Goal: Find specific fact: Find specific fact

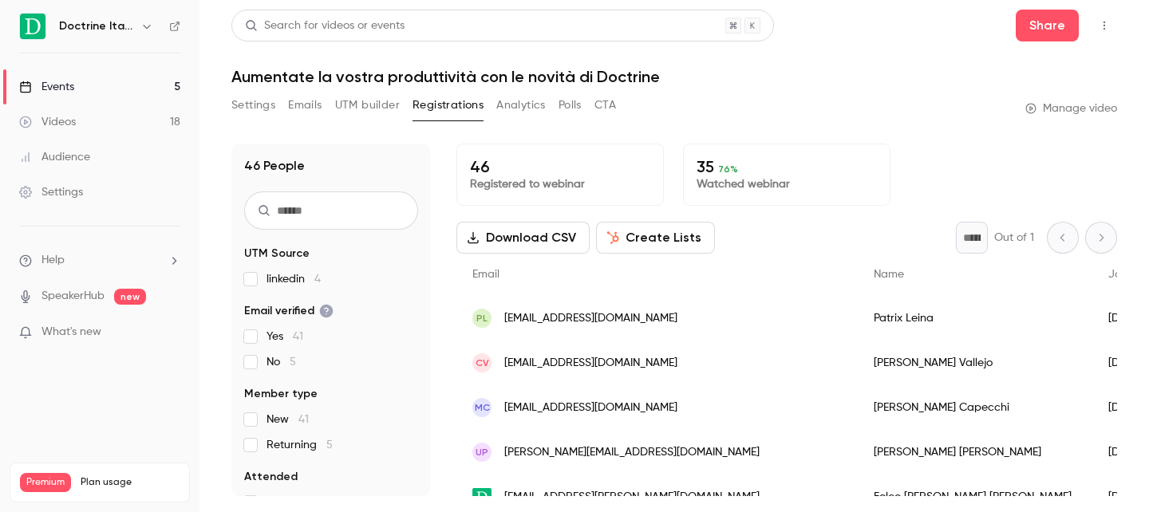
click at [131, 83] on link "Events 5" at bounding box center [100, 86] width 200 height 35
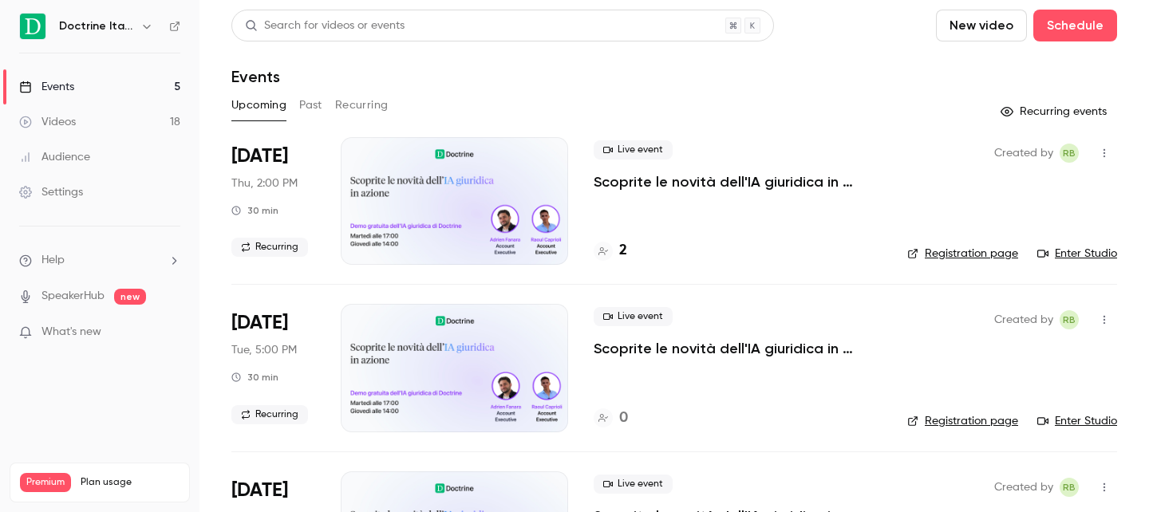
click at [307, 110] on button "Past" at bounding box center [310, 106] width 23 height 26
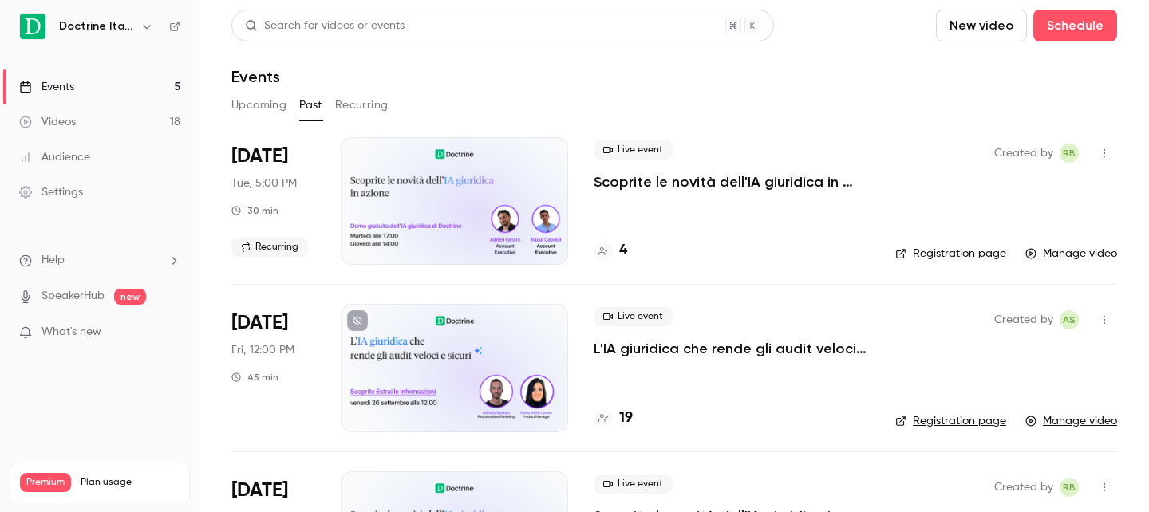
click at [632, 251] on div "4" at bounding box center [732, 251] width 276 height 22
click at [626, 252] on h4 "4" at bounding box center [623, 251] width 8 height 22
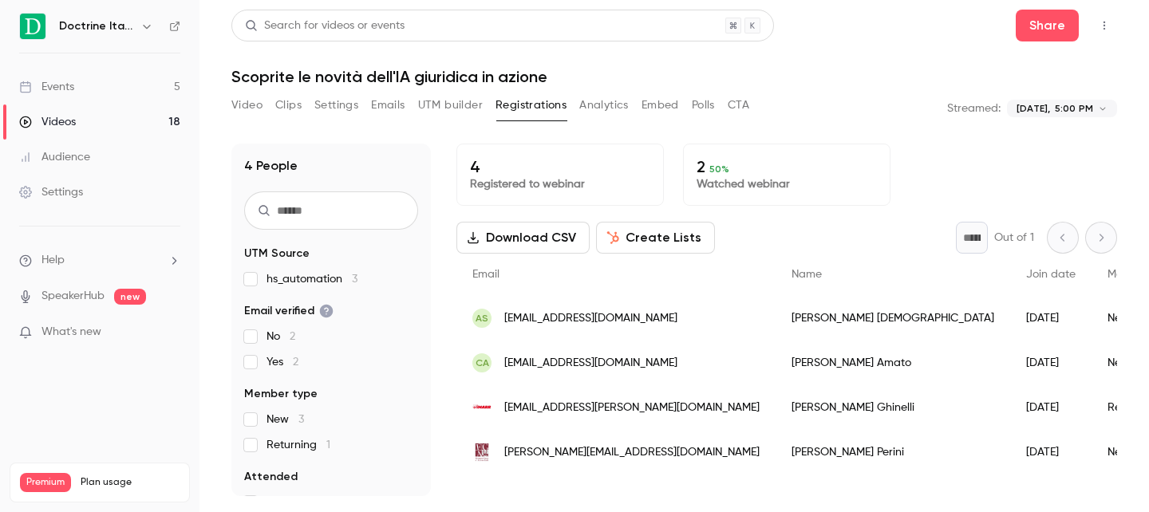
click at [776, 322] on div "[PERSON_NAME]" at bounding box center [893, 318] width 235 height 45
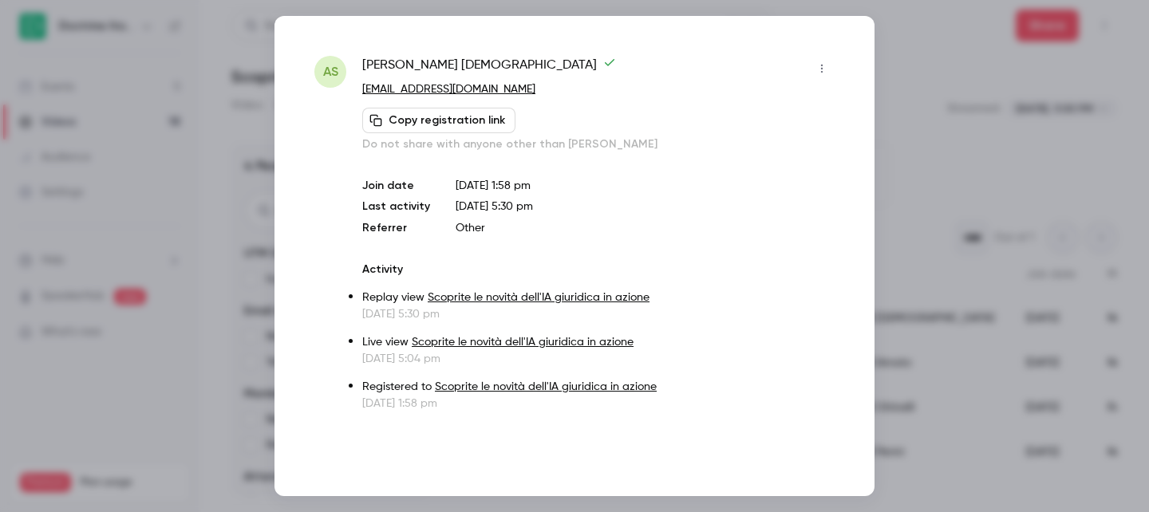
click at [452, 61] on span "[PERSON_NAME]" at bounding box center [489, 69] width 254 height 26
copy div "[PERSON_NAME]"
click at [899, 276] on div at bounding box center [574, 256] width 1149 height 512
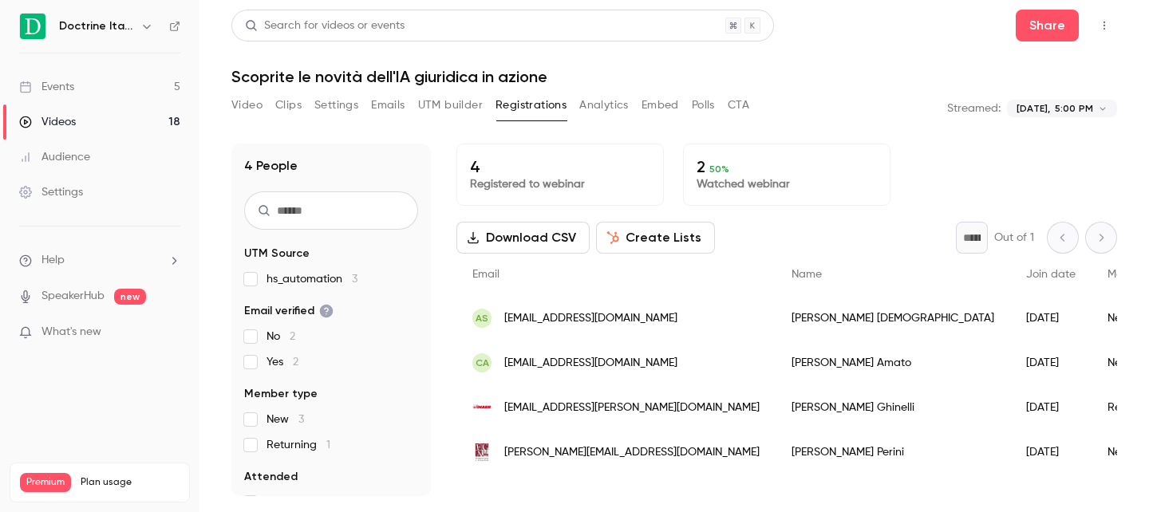
click at [776, 405] on div "[PERSON_NAME]" at bounding box center [893, 407] width 235 height 45
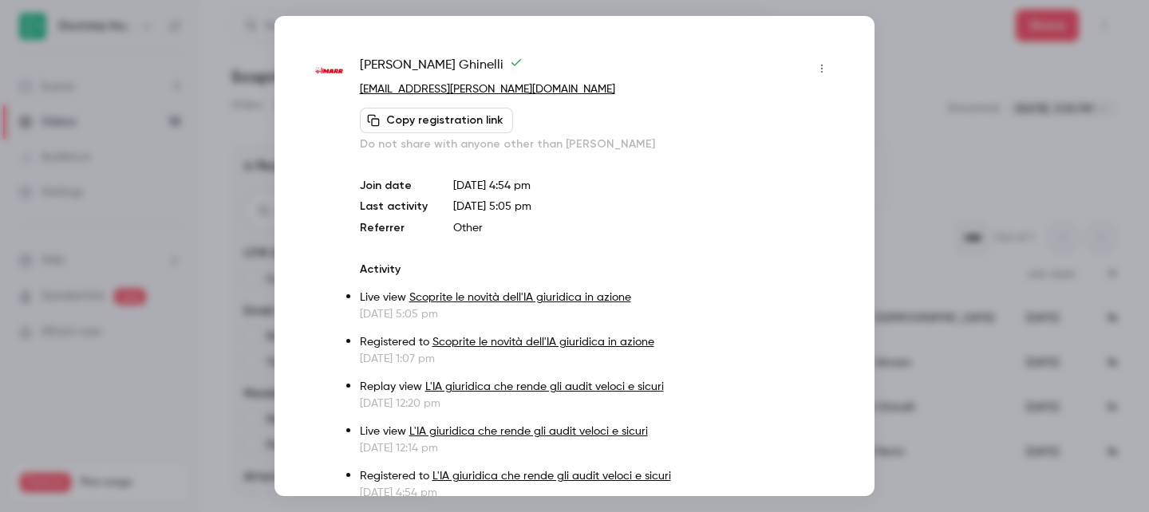
click at [415, 53] on div "[PERSON_NAME] [EMAIL_ADDRESS][PERSON_NAME][DOMAIN_NAME] Copy registration link …" at bounding box center [575, 256] width 600 height 480
click at [415, 61] on span "[PERSON_NAME]" at bounding box center [441, 69] width 163 height 26
copy div "[PERSON_NAME]"
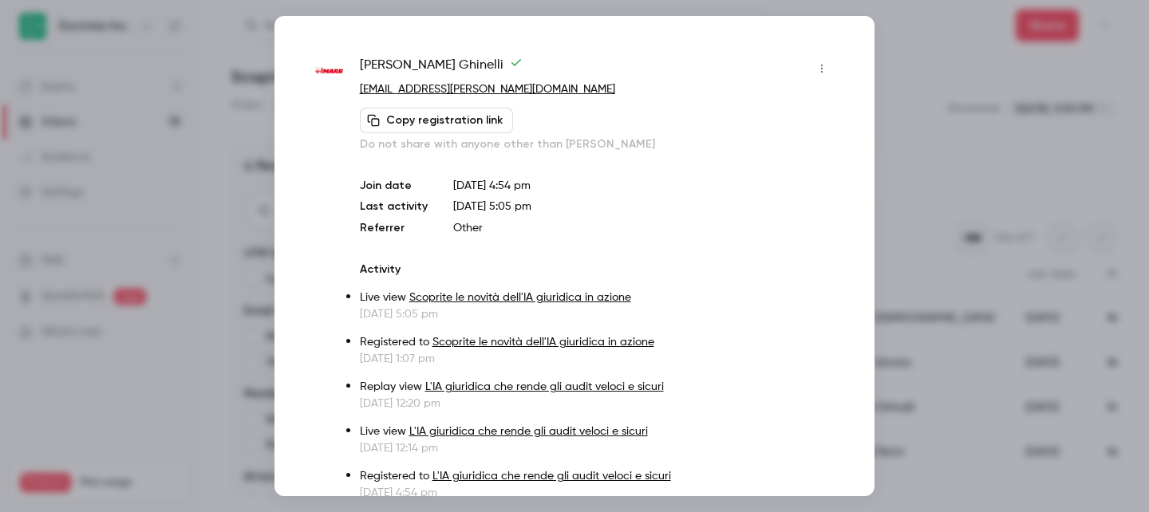
click at [148, 160] on div at bounding box center [574, 256] width 1149 height 512
